Goal: Task Accomplishment & Management: Manage account settings

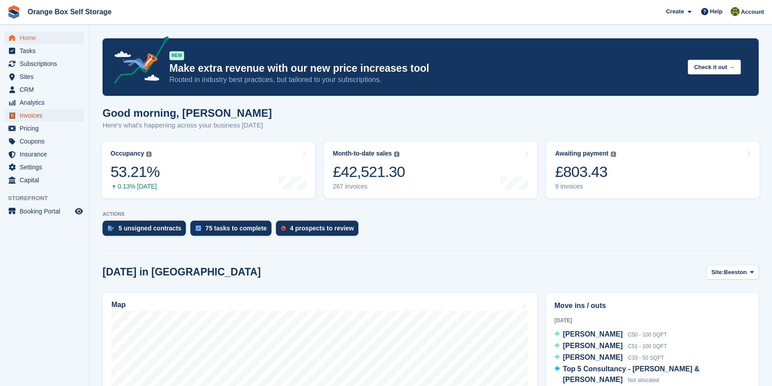
click at [35, 120] on span "Invoices" at bounding box center [47, 115] width 54 height 12
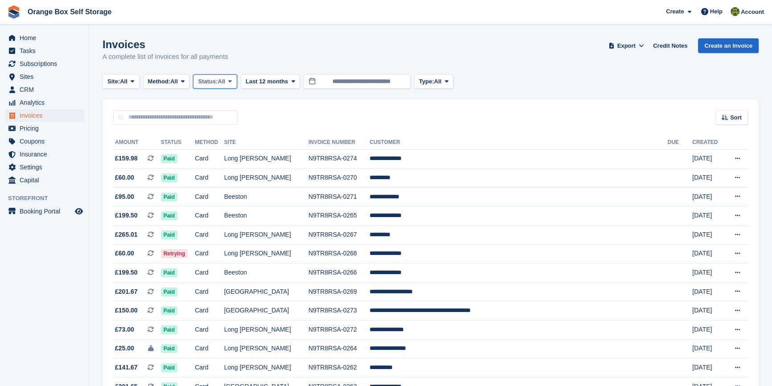
click at [222, 82] on span "All" at bounding box center [222, 81] width 8 height 9
click at [222, 152] on link "Open" at bounding box center [236, 151] width 78 height 16
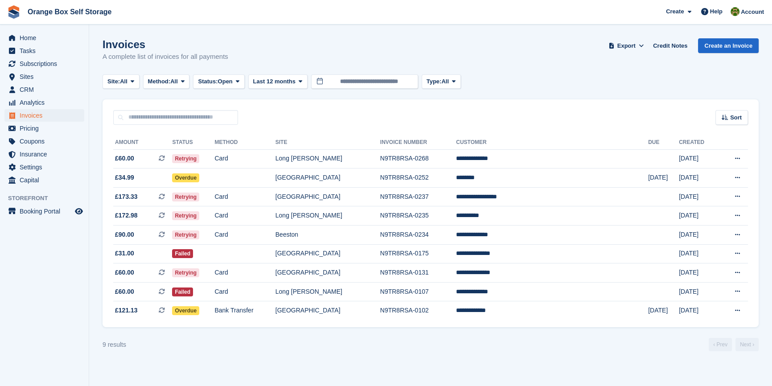
click at [58, 284] on aside "Home Tasks Subscriptions Subscriptions Subscriptions Contracts Price increases …" at bounding box center [44, 196] width 89 height 342
click at [275, 158] on td "Card" at bounding box center [244, 158] width 61 height 19
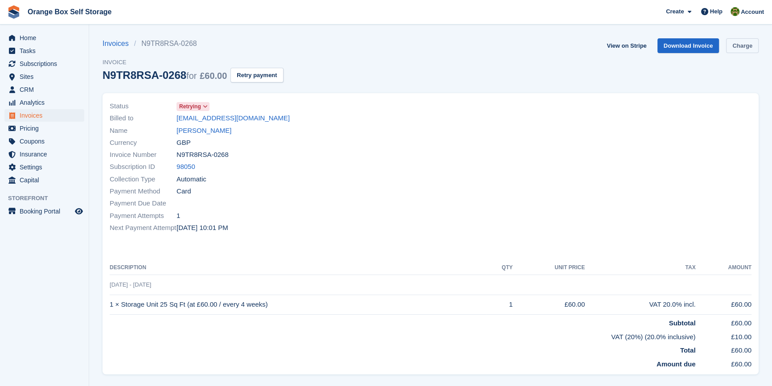
click at [743, 41] on link "Charge" at bounding box center [742, 45] width 33 height 15
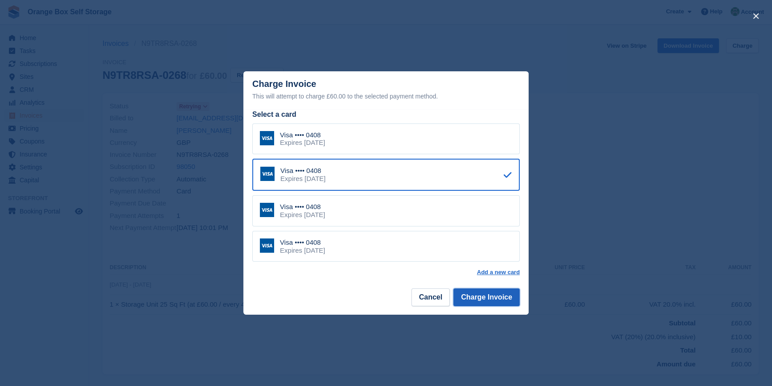
click at [509, 298] on button "Charge Invoice" at bounding box center [486, 297] width 66 height 18
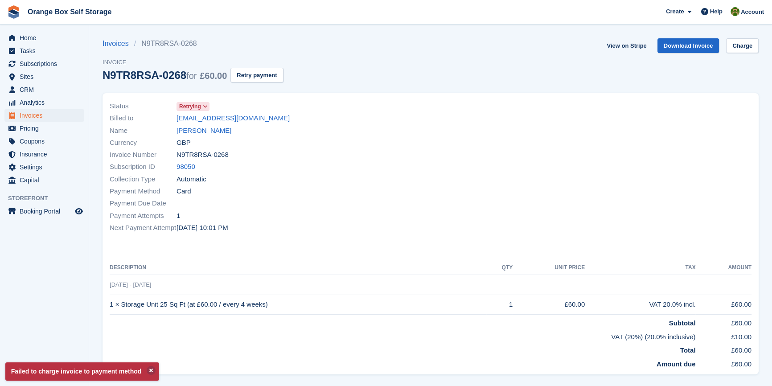
click at [447, 196] on div at bounding box center [594, 167] width 326 height 144
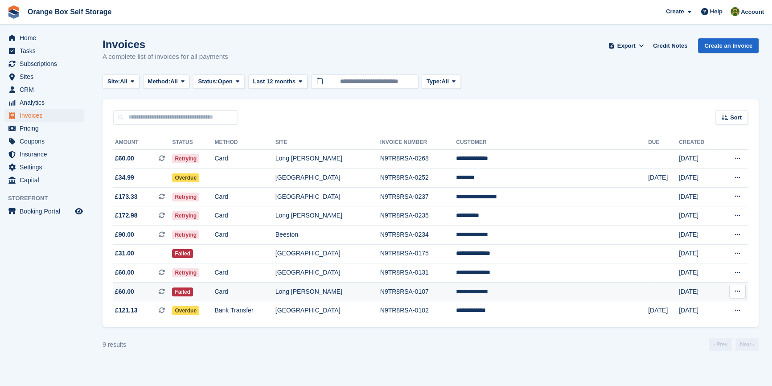
click at [275, 294] on td "Card" at bounding box center [244, 291] width 61 height 19
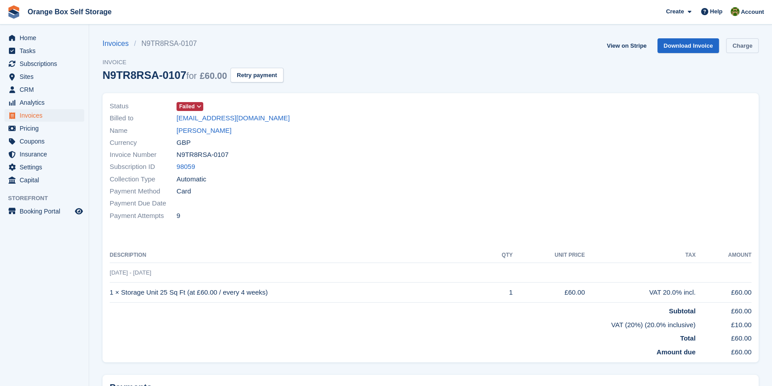
click at [738, 46] on link "Charge" at bounding box center [742, 45] width 33 height 15
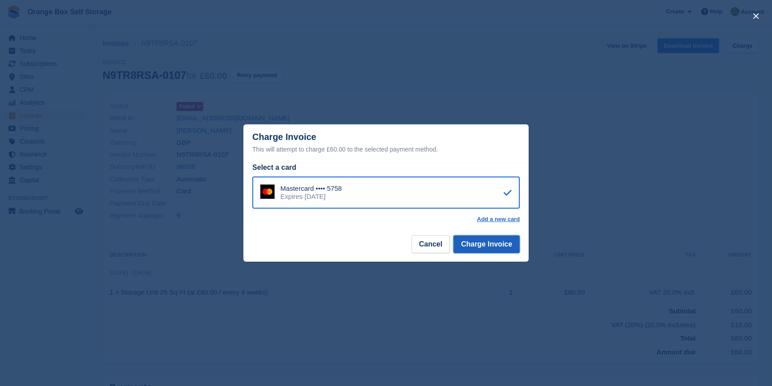
click at [496, 237] on button "Charge Invoice" at bounding box center [486, 244] width 66 height 18
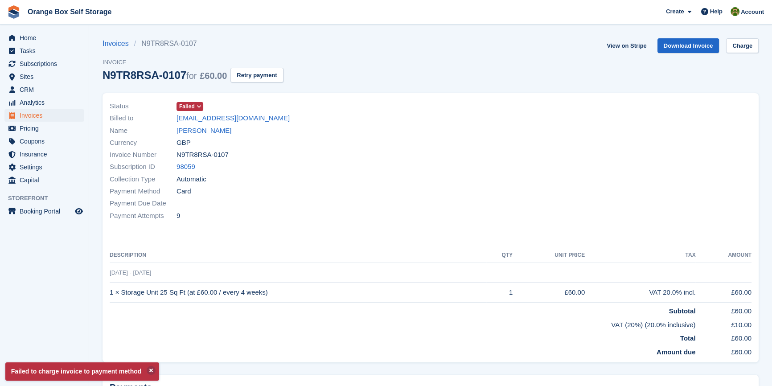
click at [457, 223] on div at bounding box center [594, 161] width 326 height 132
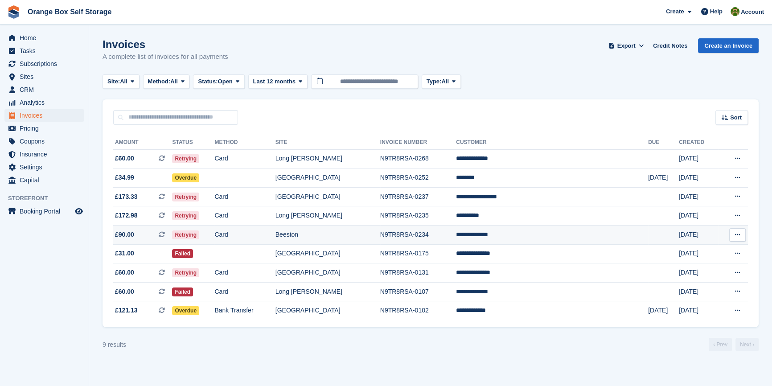
click at [265, 238] on td "Card" at bounding box center [244, 235] width 61 height 19
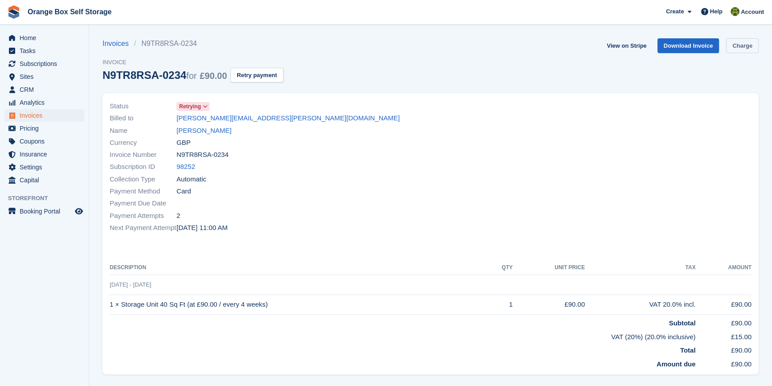
click at [741, 44] on link "Charge" at bounding box center [742, 45] width 33 height 15
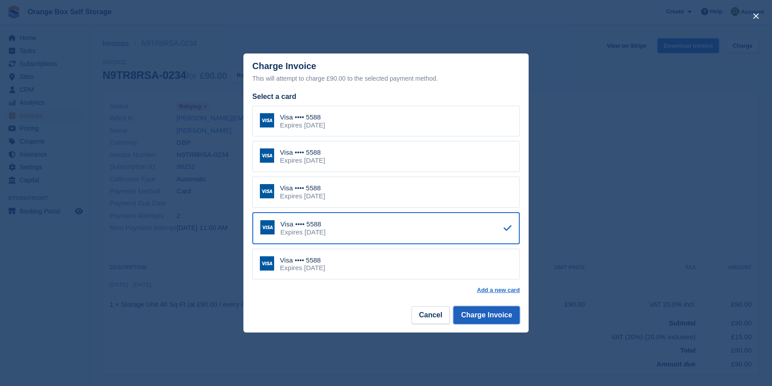
click at [502, 314] on button "Charge Invoice" at bounding box center [486, 315] width 66 height 18
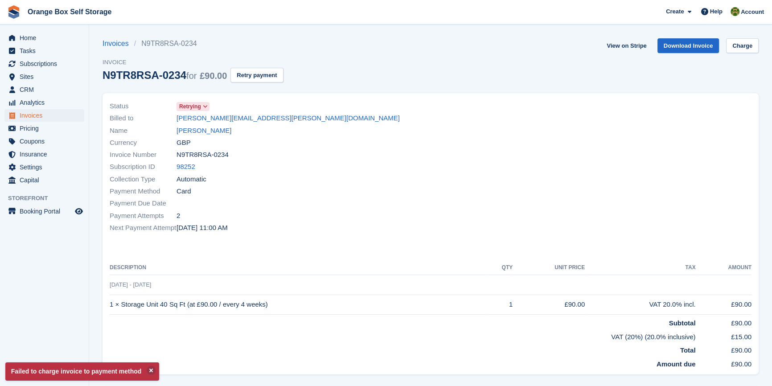
click at [454, 225] on div at bounding box center [594, 167] width 326 height 144
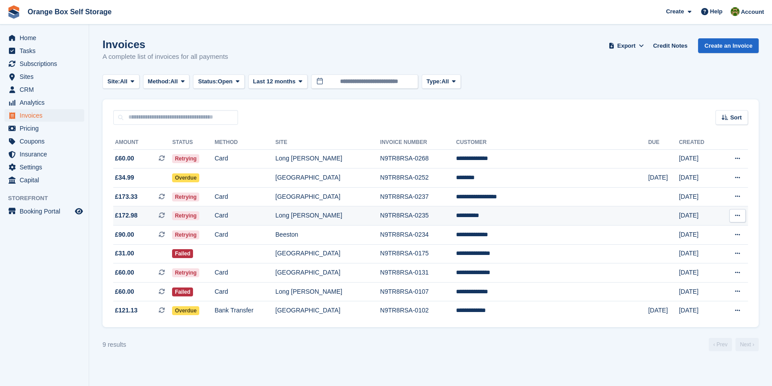
click at [275, 219] on td "Card" at bounding box center [244, 215] width 61 height 19
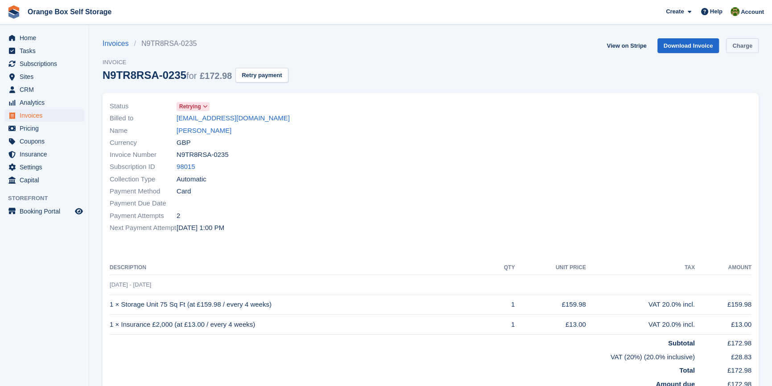
click at [730, 43] on link "Charge" at bounding box center [742, 45] width 33 height 15
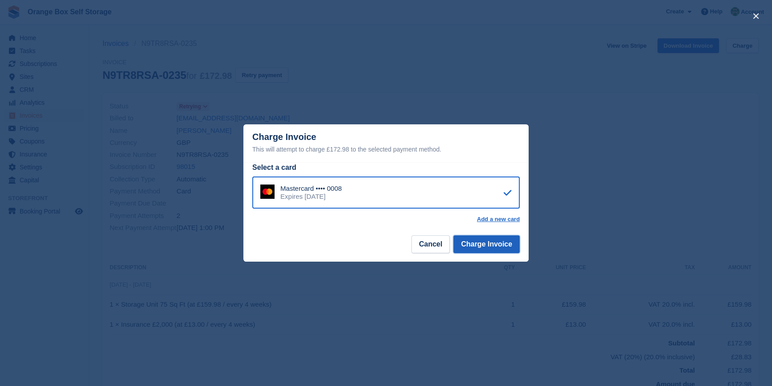
click at [490, 247] on button "Charge Invoice" at bounding box center [486, 244] width 66 height 18
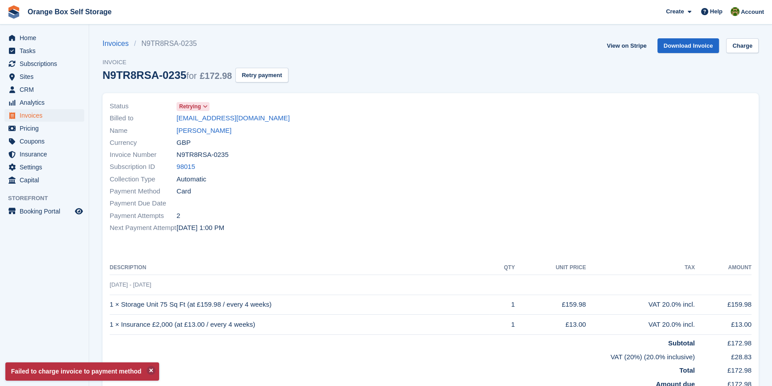
click at [391, 206] on div "Payment Due Date" at bounding box center [268, 204] width 316 height 12
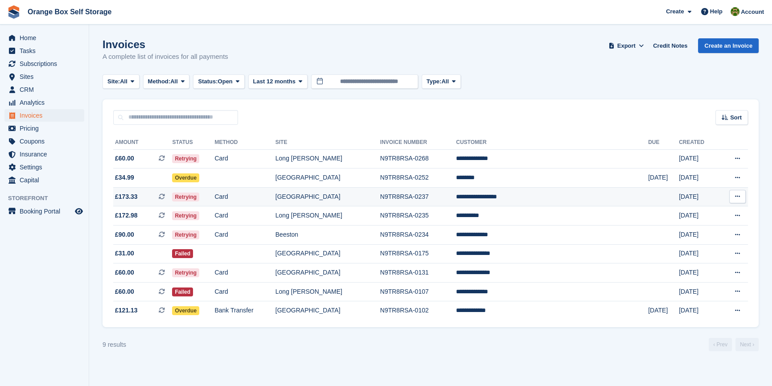
click at [275, 199] on td "Card" at bounding box center [244, 196] width 61 height 19
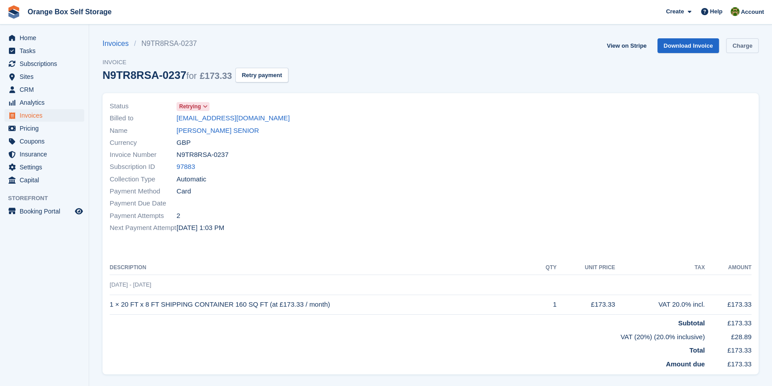
click at [754, 41] on link "Charge" at bounding box center [742, 45] width 33 height 15
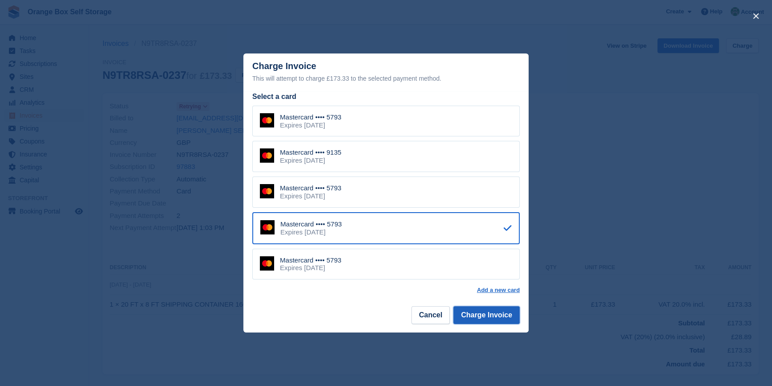
click at [491, 315] on button "Charge Invoice" at bounding box center [486, 315] width 66 height 18
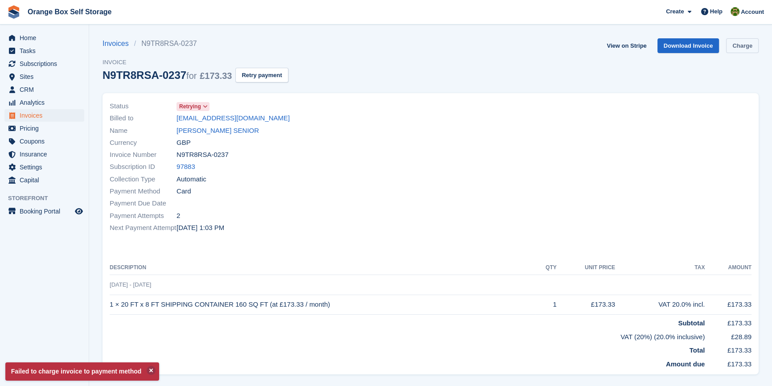
click at [743, 48] on link "Charge" at bounding box center [742, 45] width 33 height 15
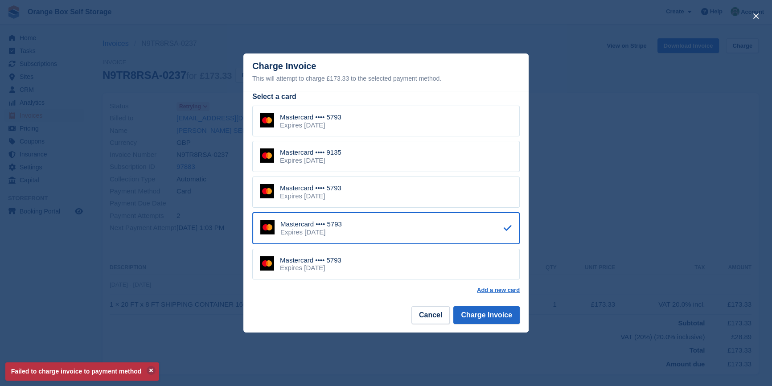
click at [352, 155] on div "Mastercard •••• 9135 Expires November 2026" at bounding box center [386, 156] width 268 height 31
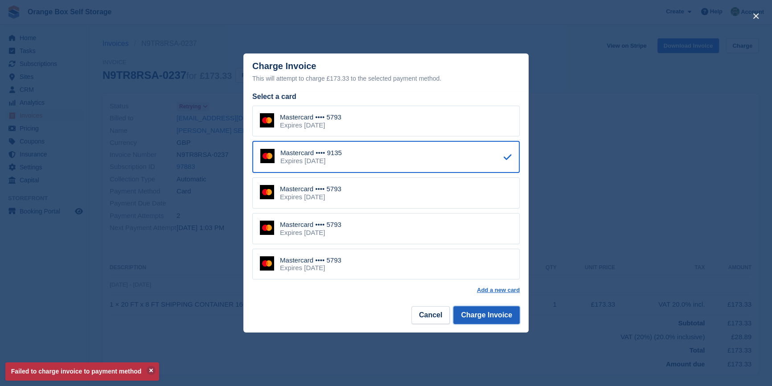
click at [490, 317] on button "Charge Invoice" at bounding box center [486, 315] width 66 height 18
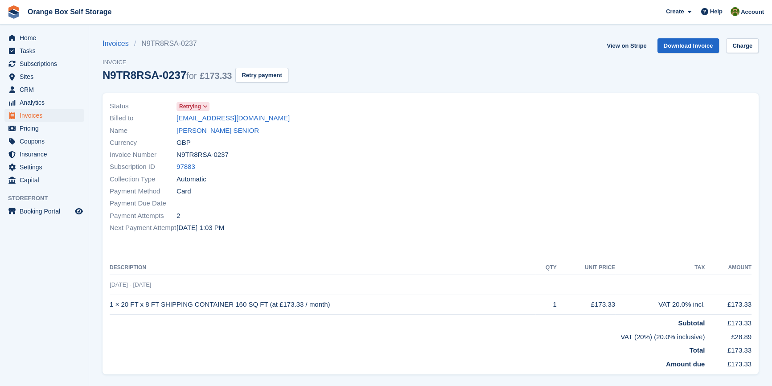
click at [479, 170] on div at bounding box center [594, 167] width 326 height 144
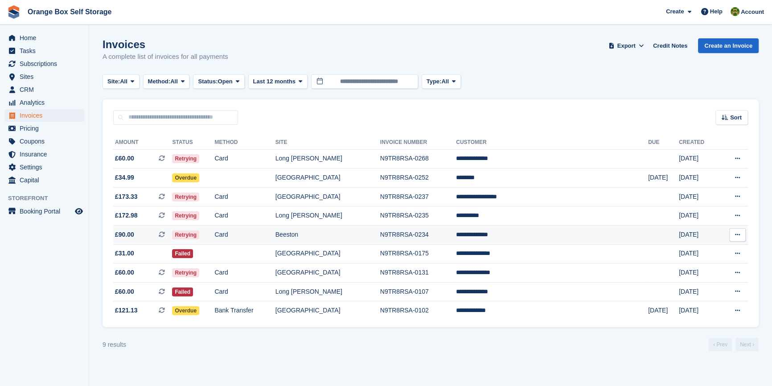
click at [275, 234] on td "Card" at bounding box center [244, 235] width 61 height 19
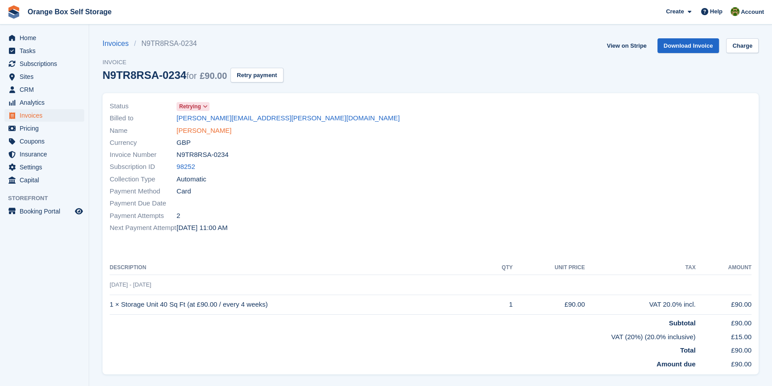
click at [206, 134] on link "[PERSON_NAME]" at bounding box center [204, 131] width 55 height 10
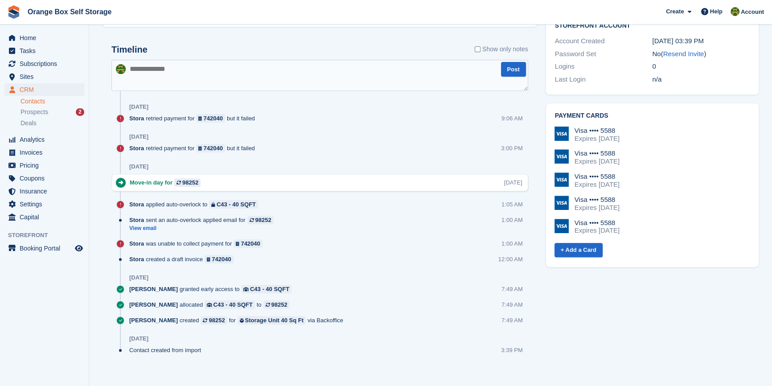
scroll to position [408, 0]
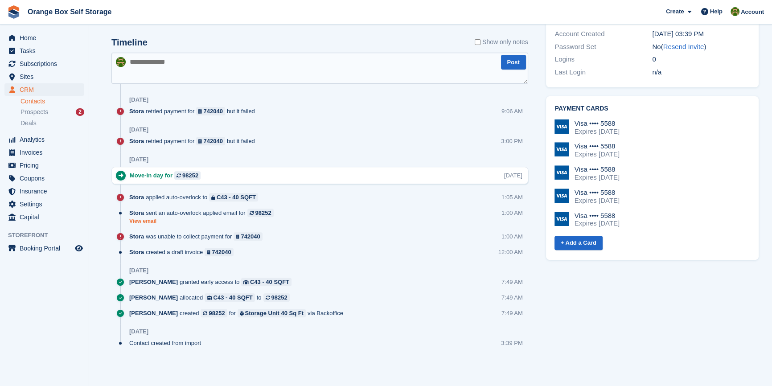
click at [143, 221] on link "View email" at bounding box center [203, 222] width 149 height 8
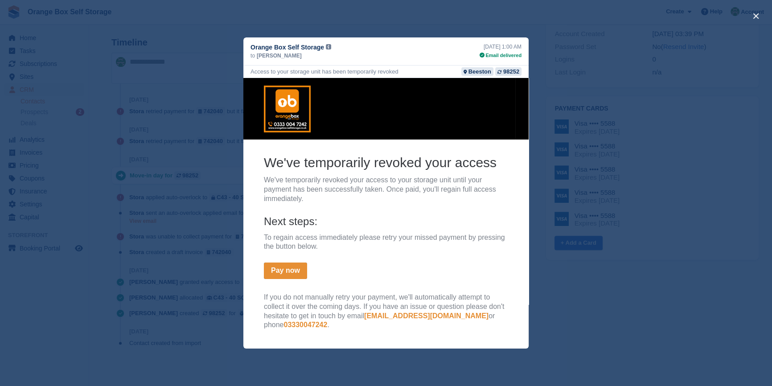
scroll to position [0, 0]
click at [625, 338] on div "close" at bounding box center [386, 193] width 772 height 386
